Goal: Transaction & Acquisition: Register for event/course

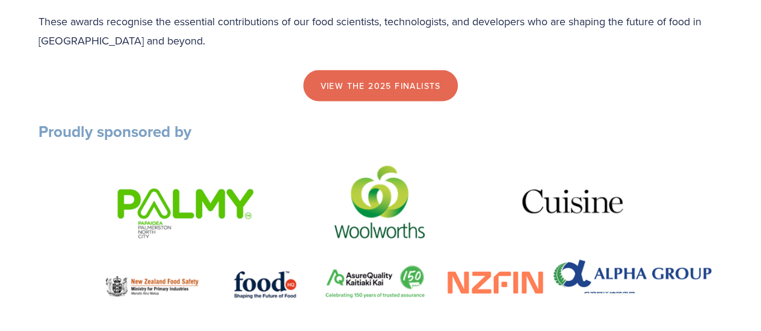
scroll to position [1225, 0]
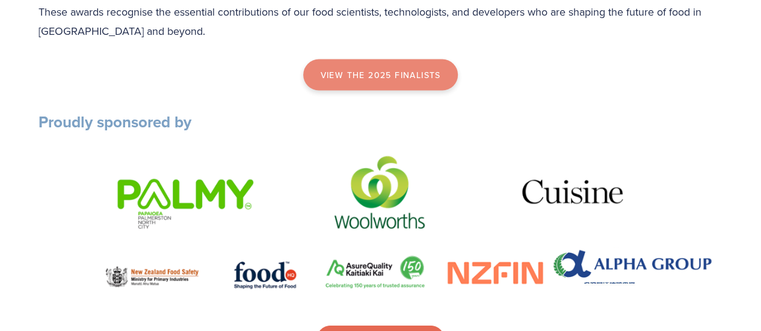
click at [442, 91] on link "view the 2025 finalists" at bounding box center [380, 75] width 154 height 31
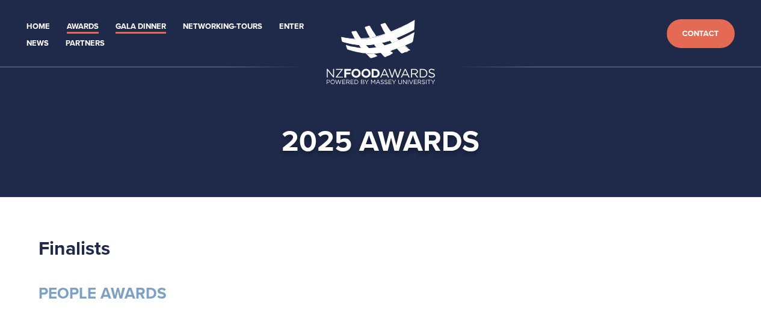
click at [149, 23] on link "Gala Dinner" at bounding box center [140, 27] width 51 height 14
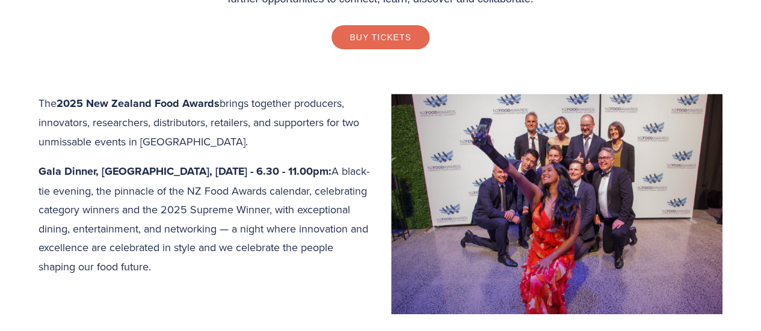
scroll to position [202, 0]
